Goal: Task Accomplishment & Management: Manage account settings

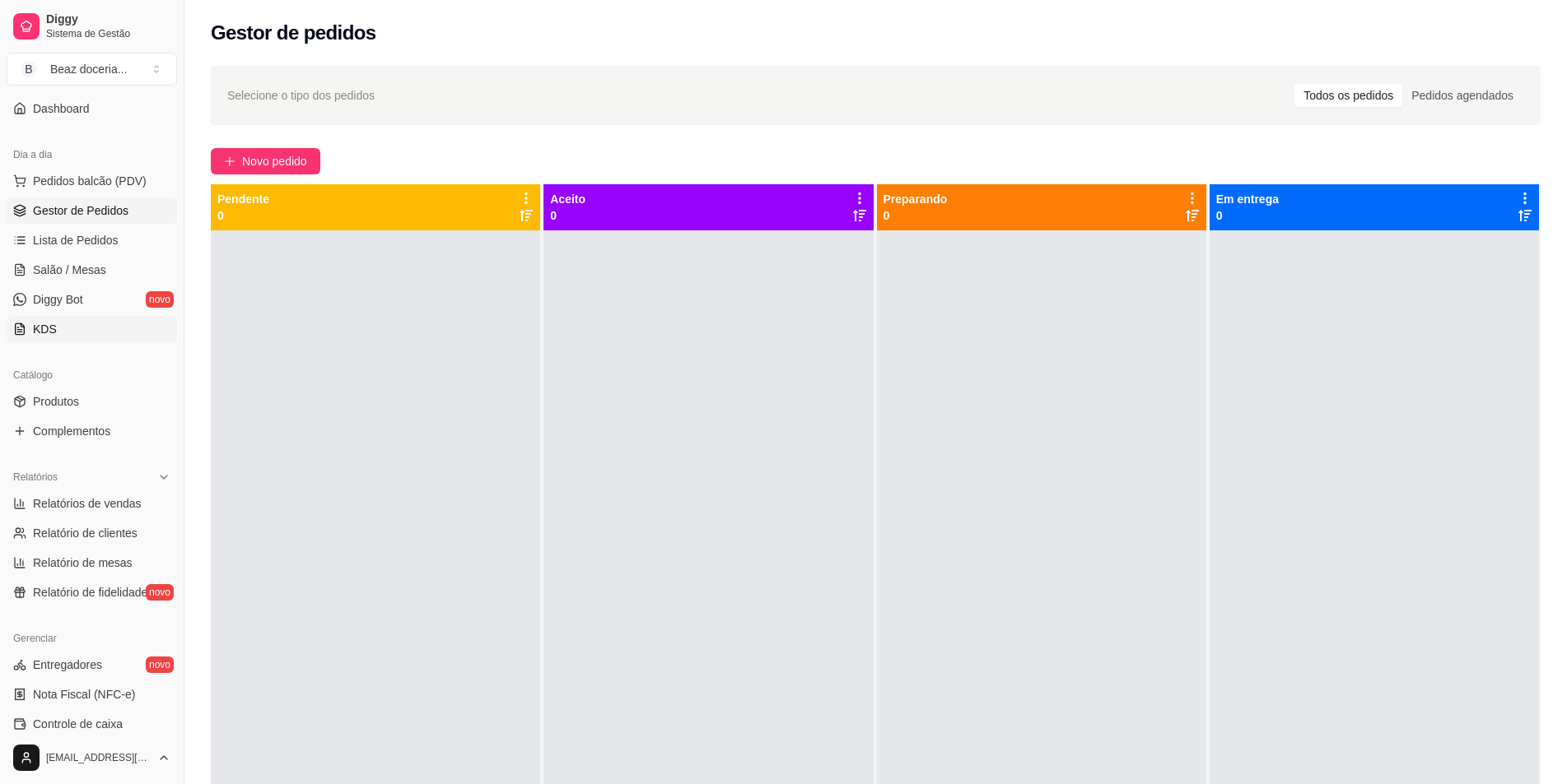
scroll to position [192, 0]
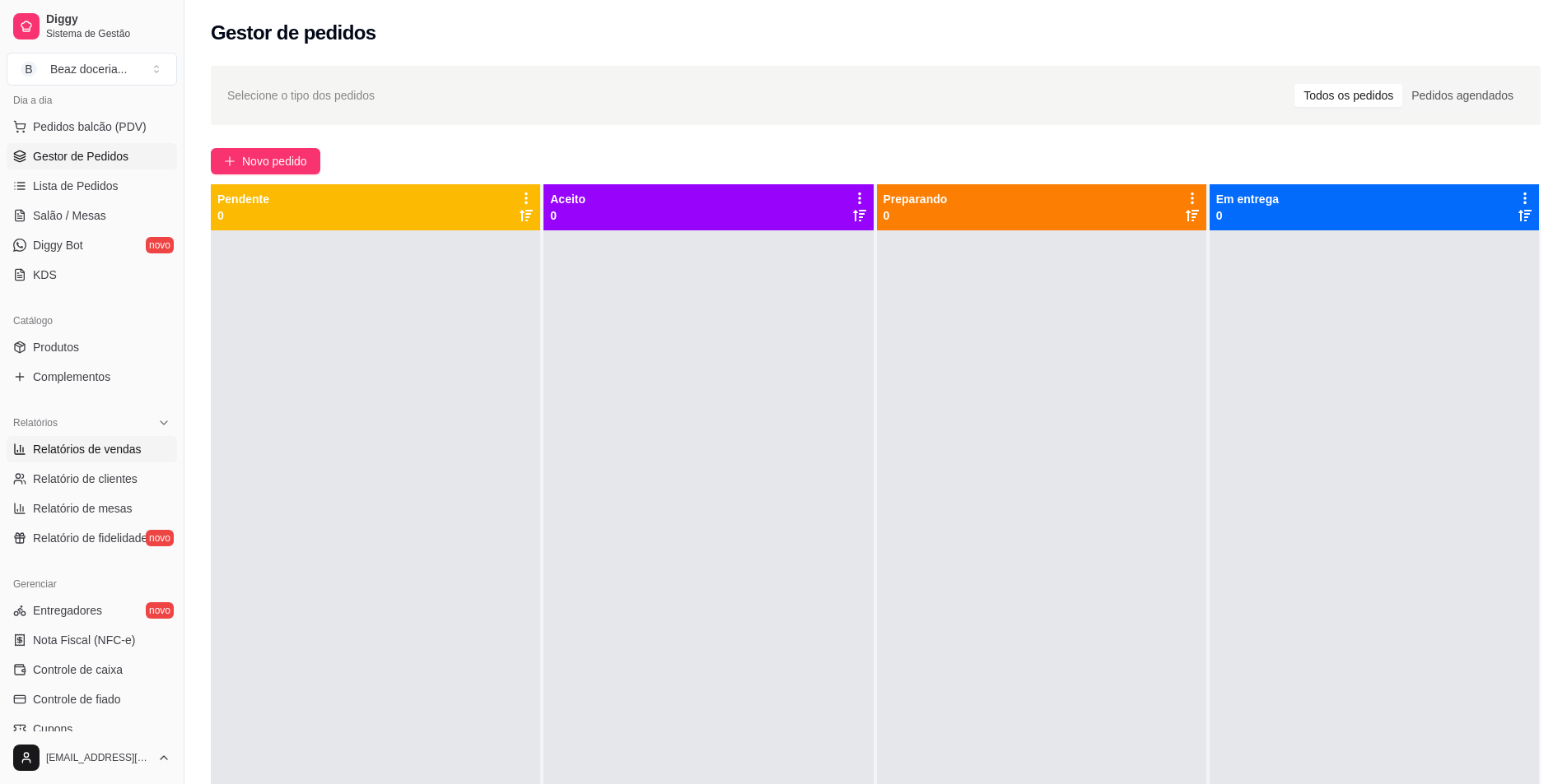
click at [83, 442] on link "Relatórios de vendas" at bounding box center [92, 449] width 170 height 27
select select "ALL"
select select "0"
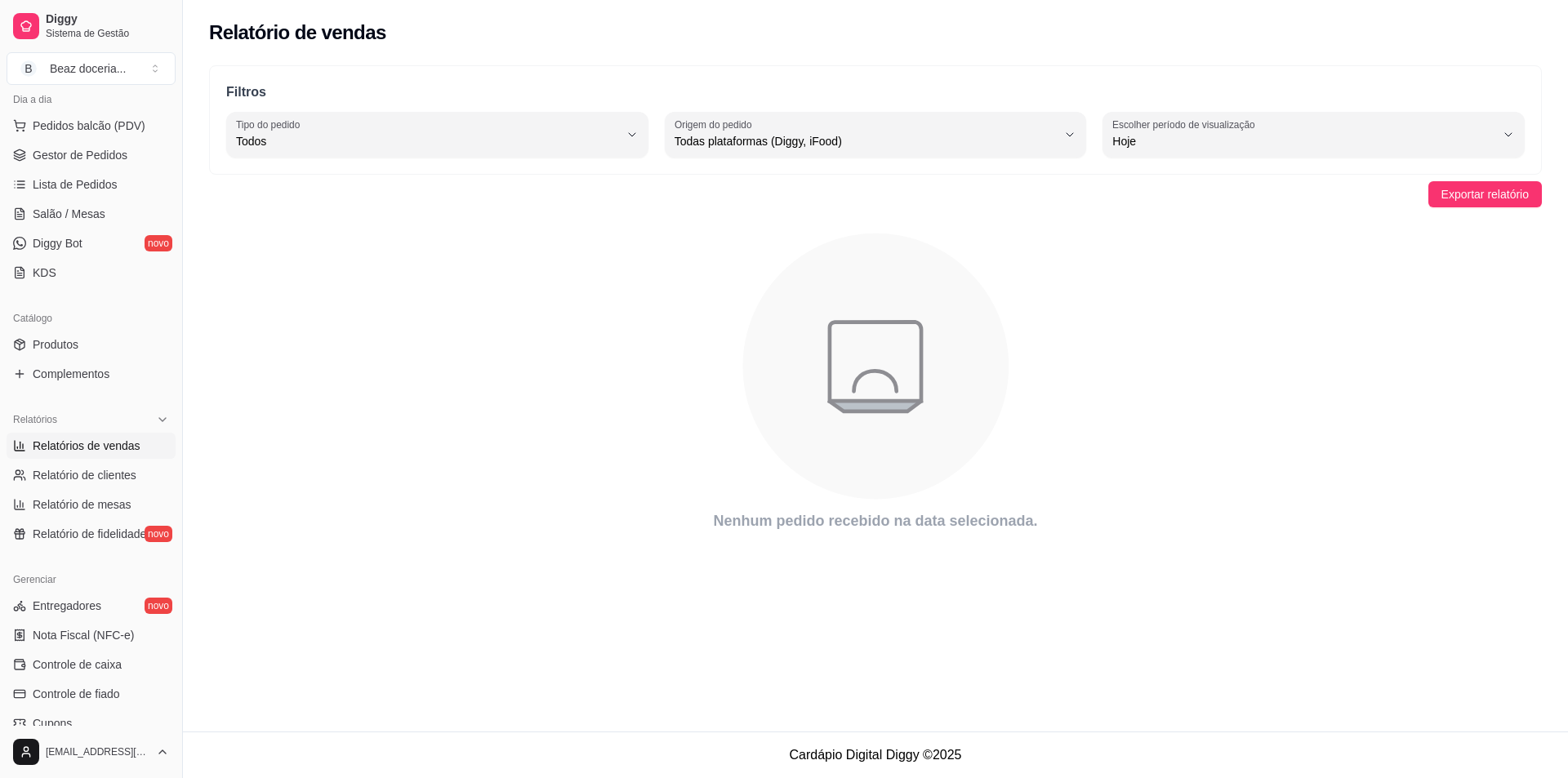
click at [1474, 166] on div "Filtros ALL Tipo do pedido Todos Entrega Retirada Mesa Consumo local Tipo do pe…" at bounding box center [875, 121] width 1333 height 110
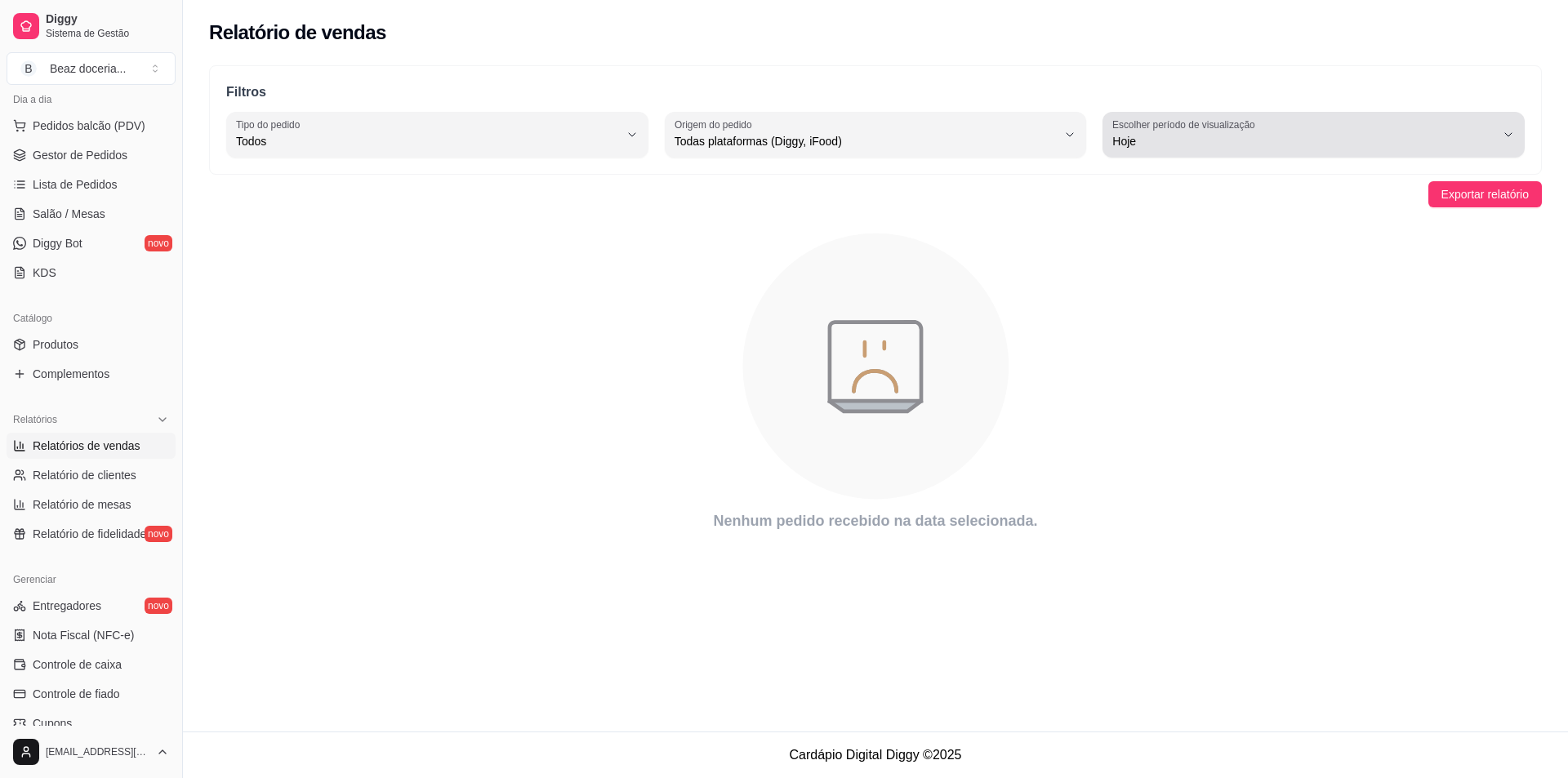
click at [1467, 126] on div "Hoje" at bounding box center [1304, 134] width 383 height 32
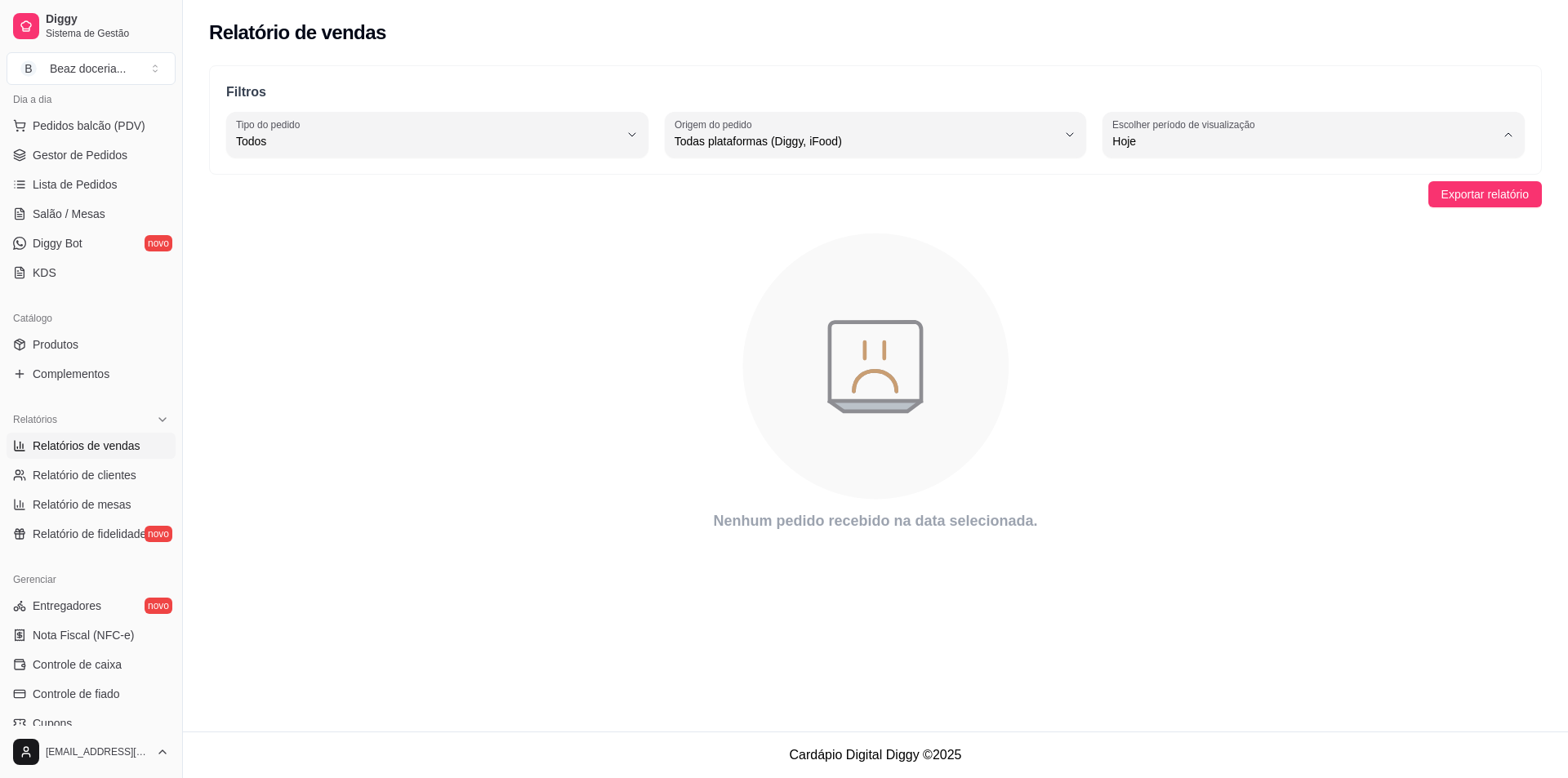
click at [1222, 199] on li "Ontem" at bounding box center [1314, 207] width 392 height 26
type input "1"
select select "1"
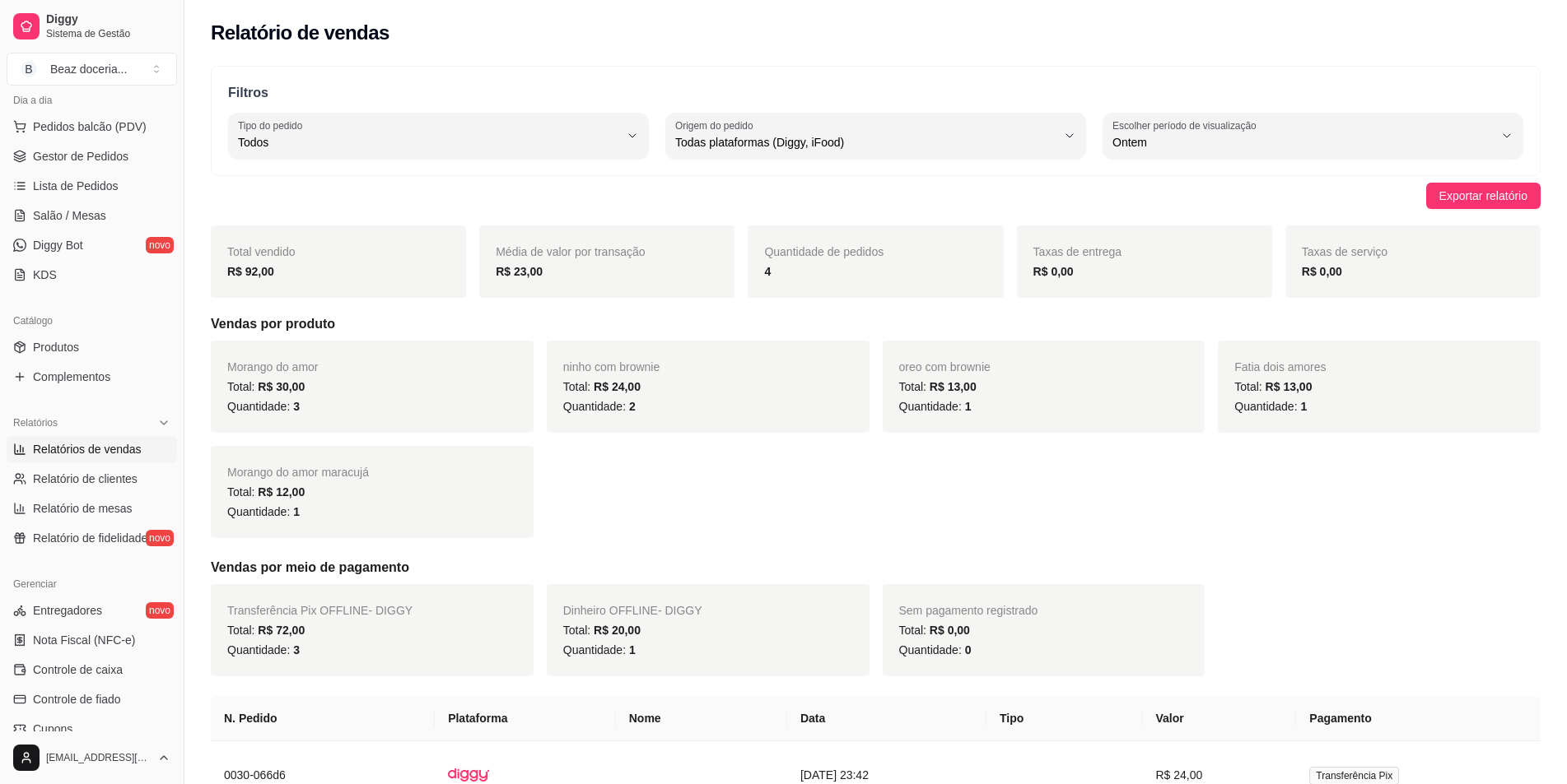
click at [427, 508] on div "Quantidade: 1" at bounding box center [372, 512] width 290 height 20
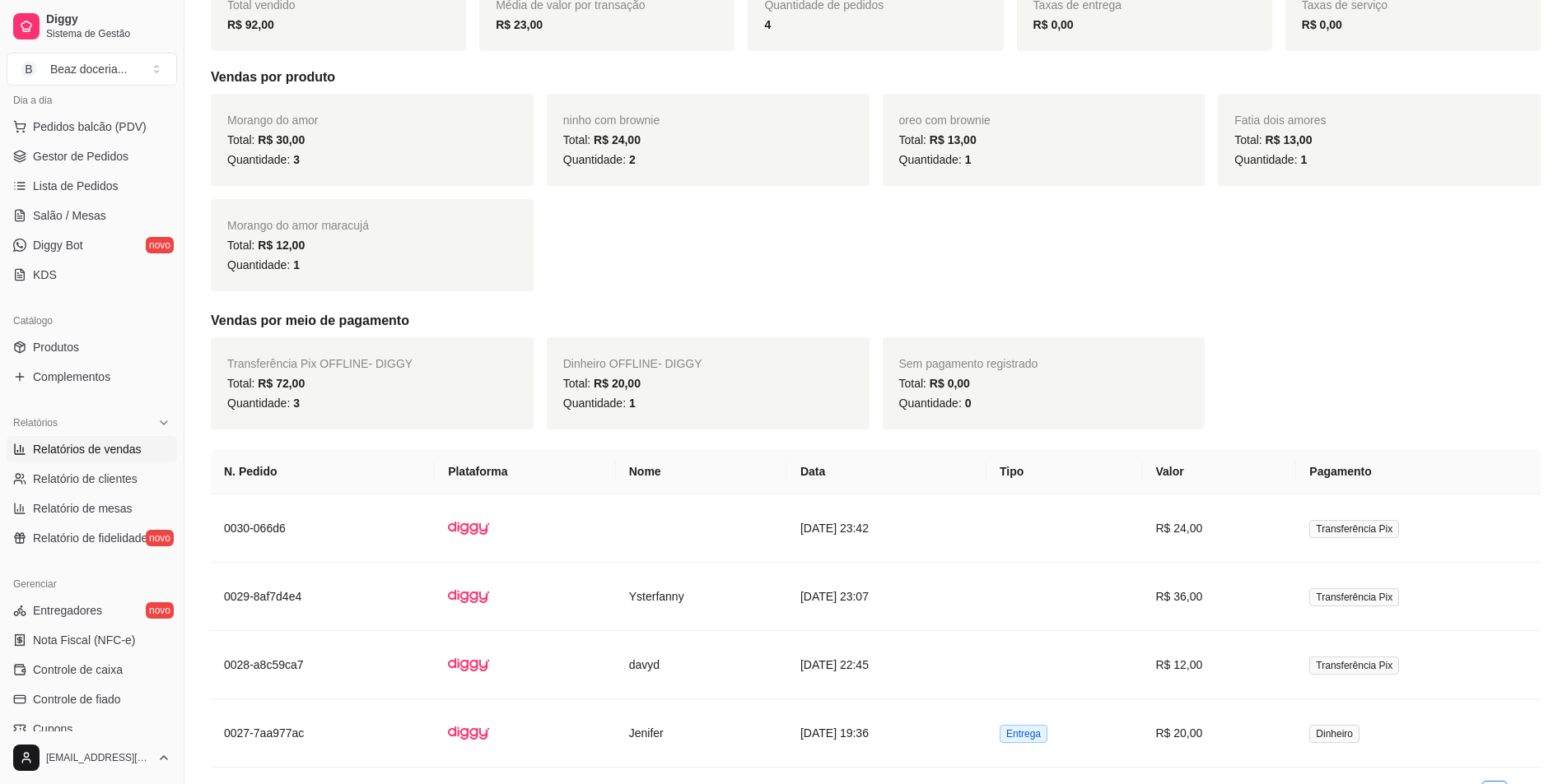
scroll to position [302, 0]
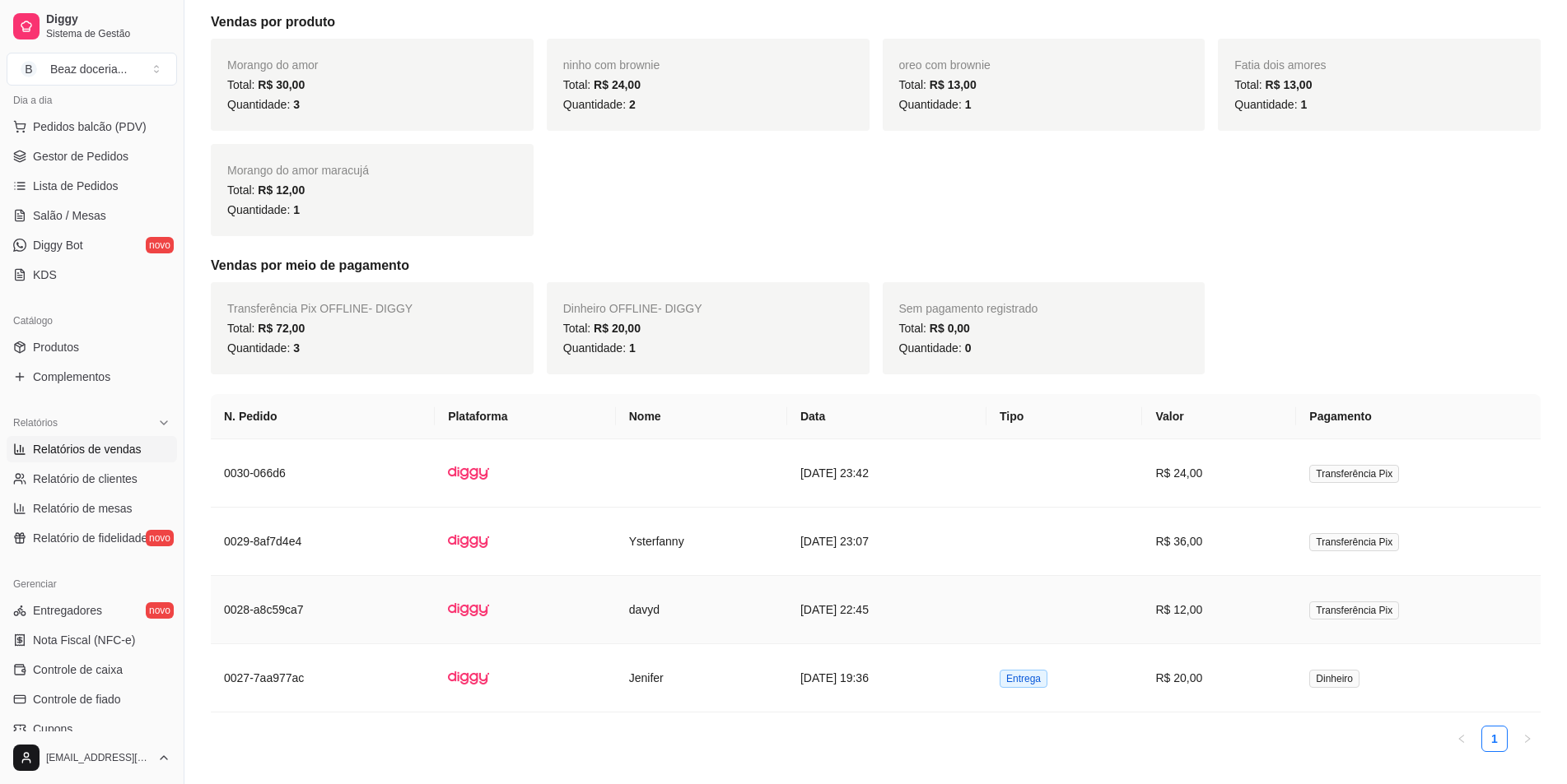
click at [714, 608] on td "davyd" at bounding box center [701, 610] width 171 height 68
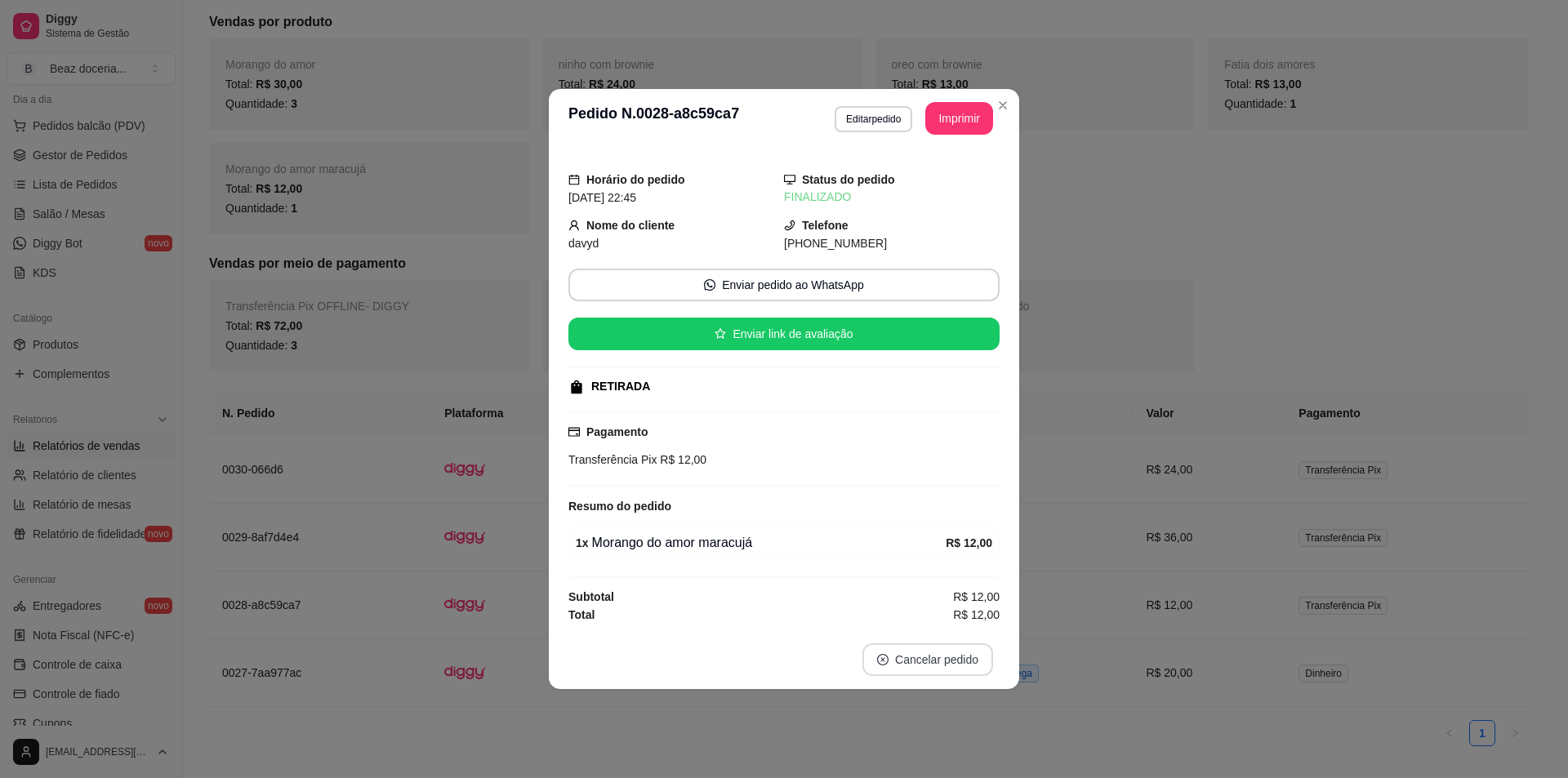
click at [948, 665] on button "Cancelar pedido" at bounding box center [927, 659] width 131 height 32
click at [966, 612] on button "Sim" at bounding box center [976, 619] width 64 height 31
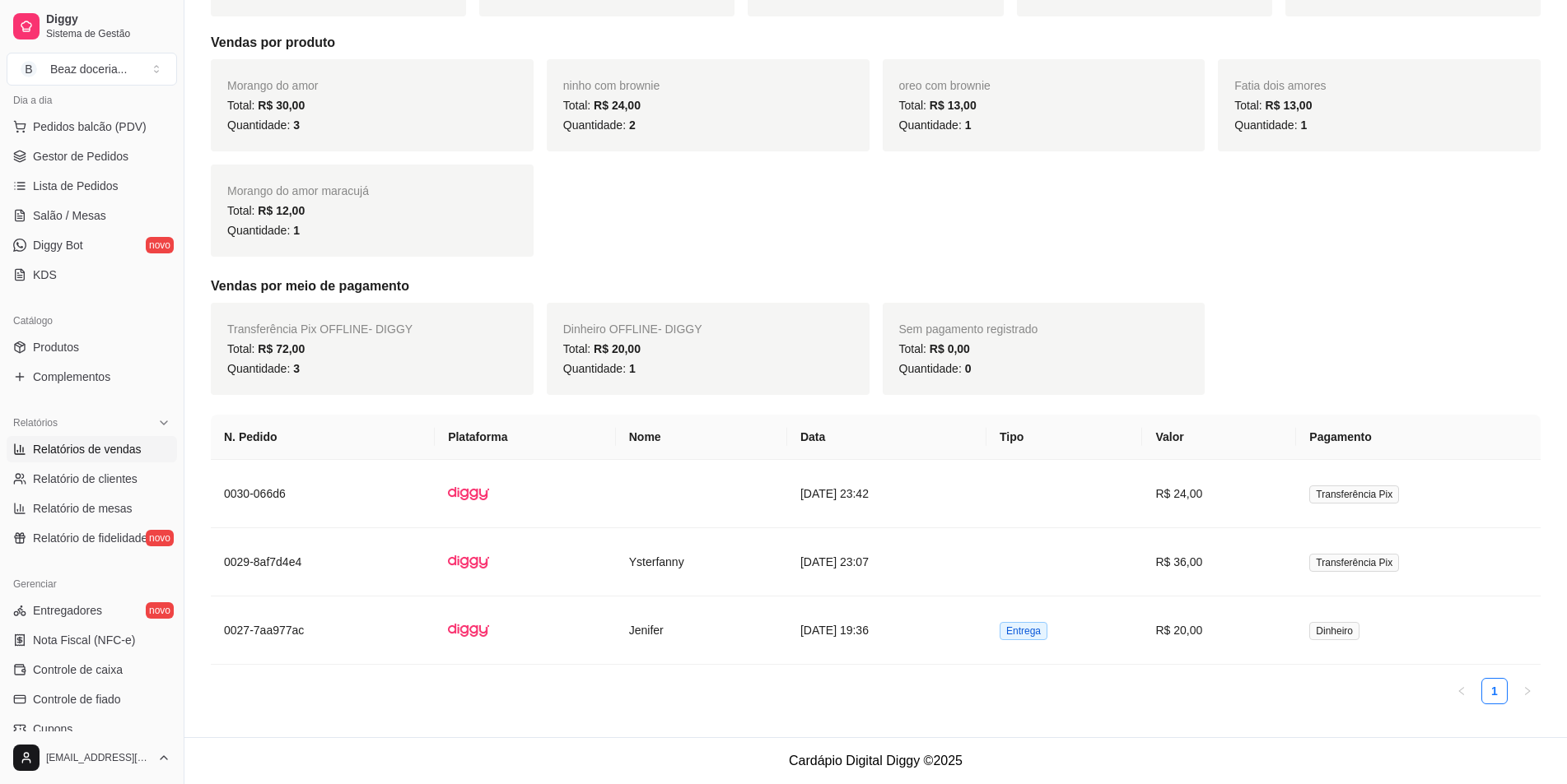
scroll to position [171, 0]
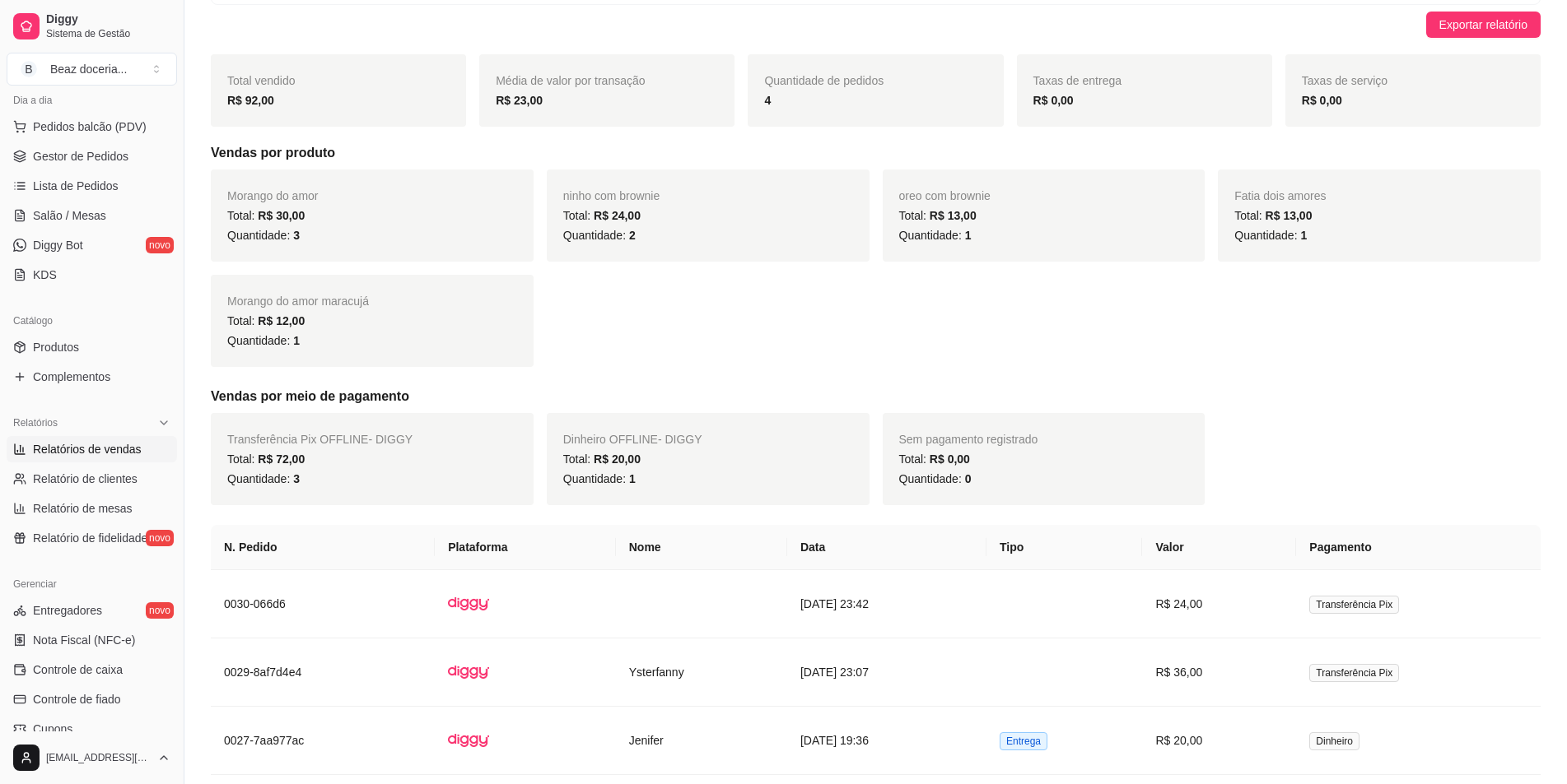
click at [444, 345] on div "Quantidade: 1" at bounding box center [372, 341] width 290 height 20
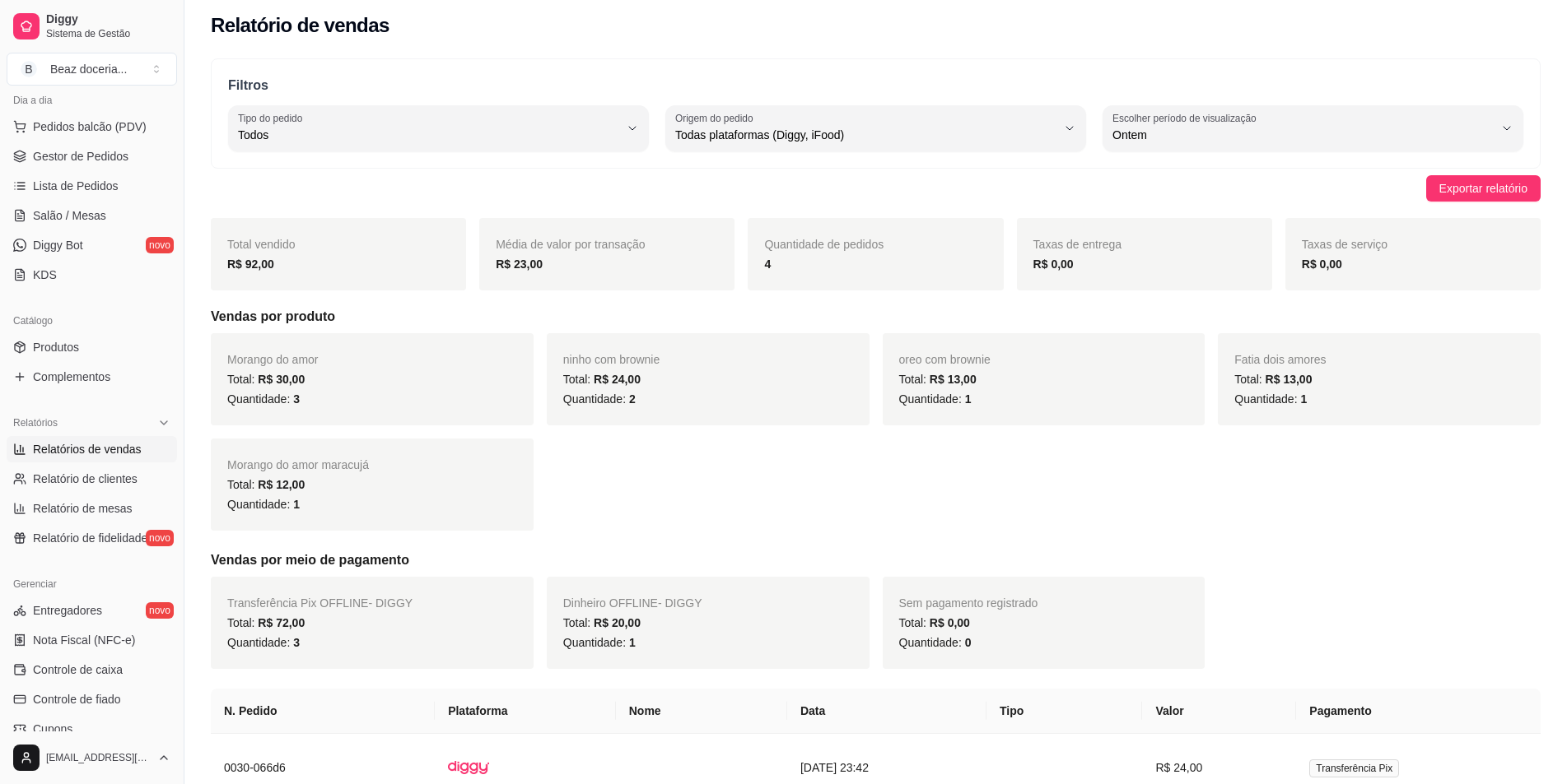
scroll to position [0, 0]
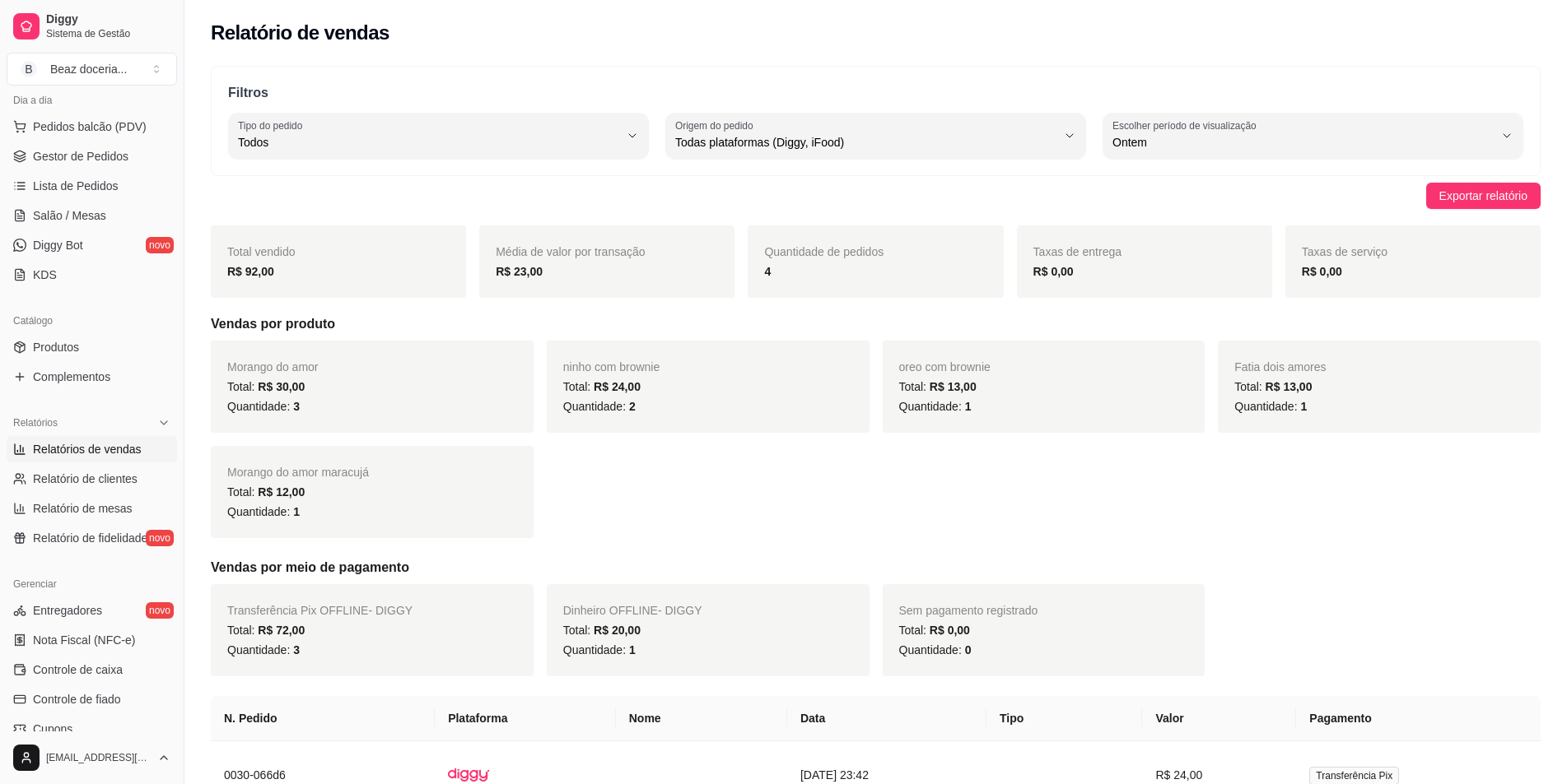
click at [1342, 138] on span "Ontem" at bounding box center [1303, 142] width 381 height 17
click at [1229, 243] on span "7 dias" at bounding box center [1305, 236] width 363 height 16
type input "7"
select select "7"
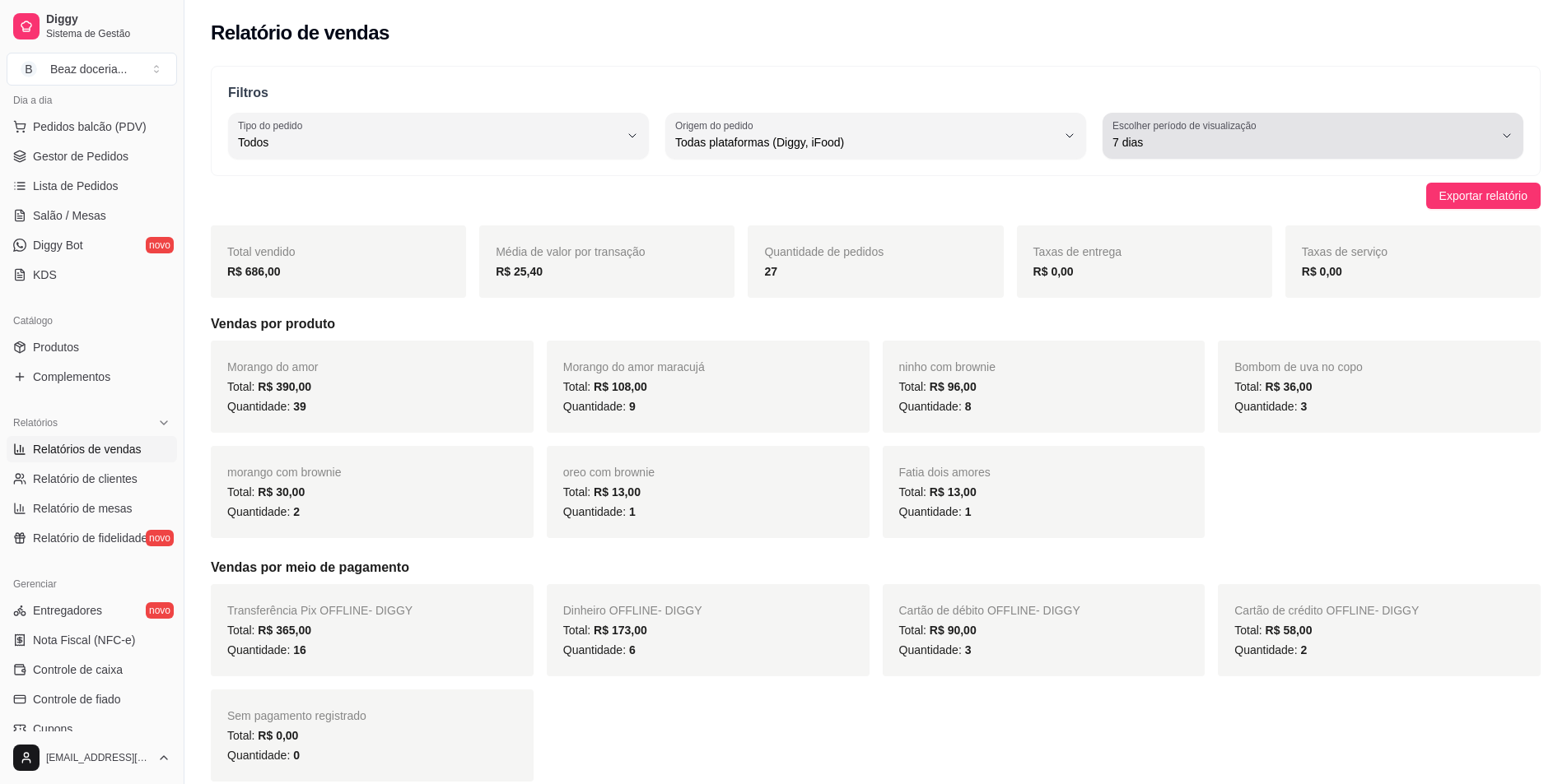
click at [1422, 148] on span "7 dias" at bounding box center [1303, 142] width 381 height 17
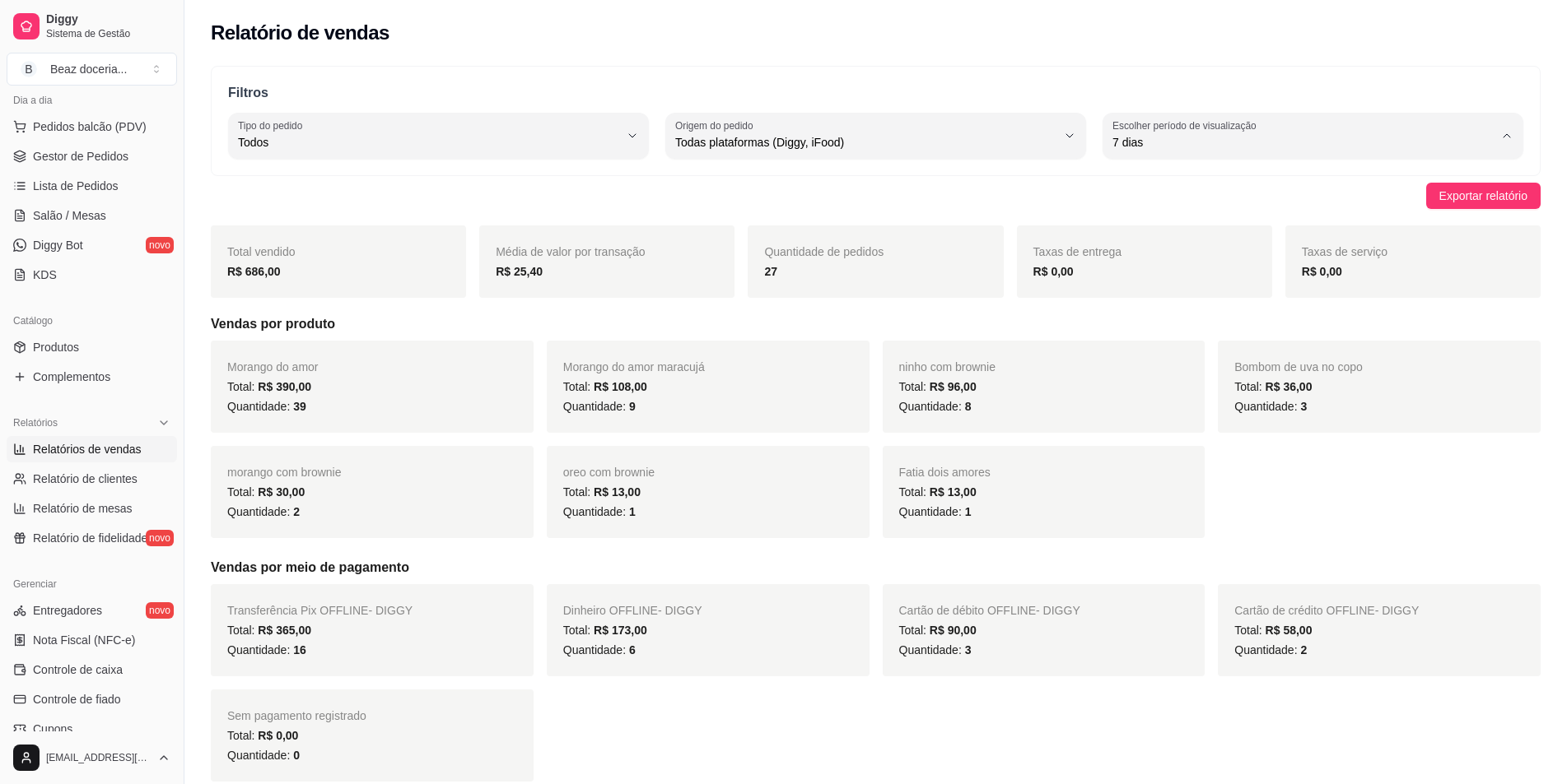
click at [1210, 212] on span "Ontem" at bounding box center [1305, 209] width 363 height 16
type input "1"
select select "1"
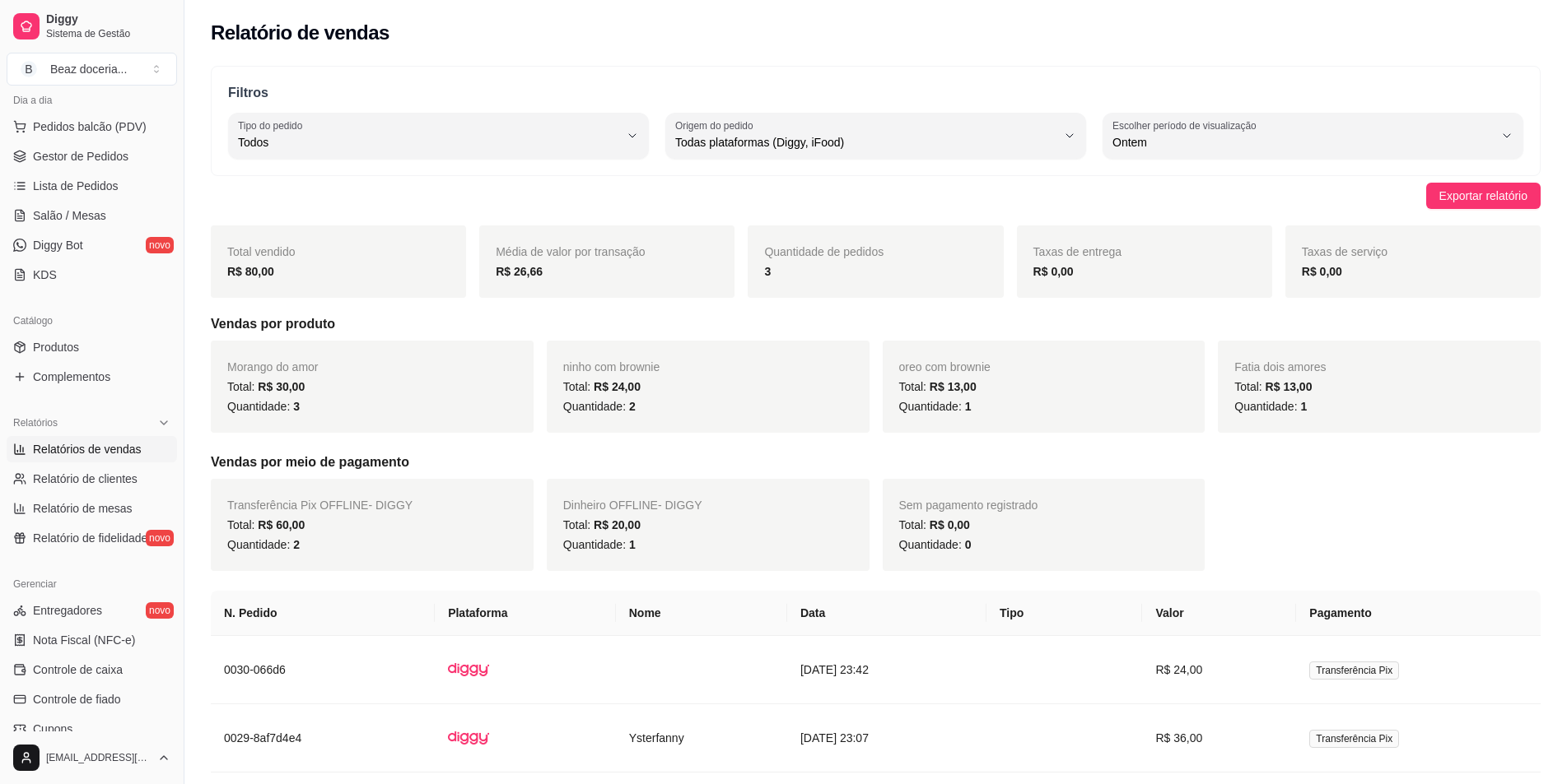
click at [1498, 53] on div "Relatório de vendas" at bounding box center [876, 28] width 1383 height 56
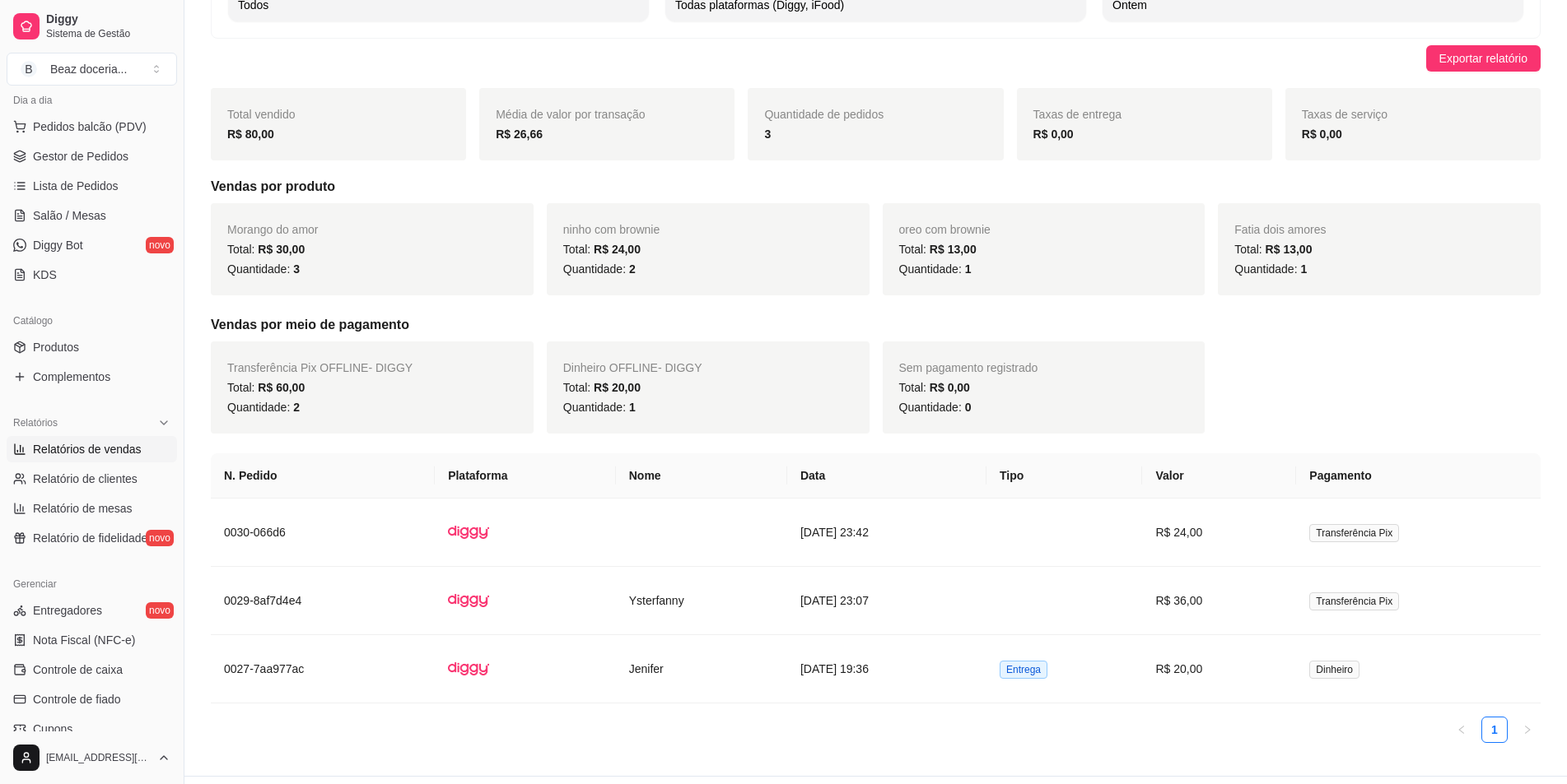
scroll to position [176, 0]
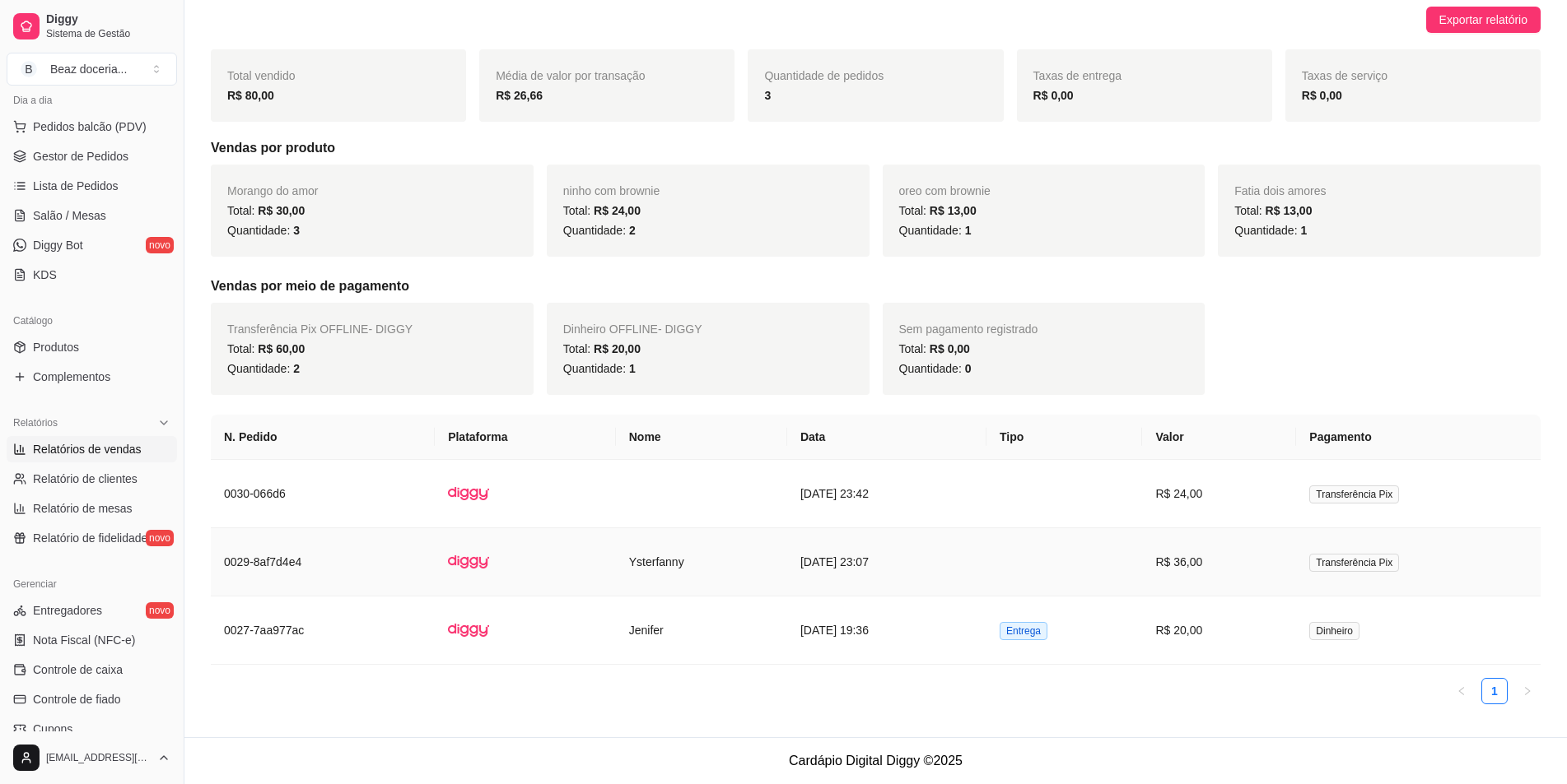
click at [645, 568] on td "Ysterfanny" at bounding box center [701, 562] width 171 height 68
